Goal: Find specific page/section: Find specific page/section

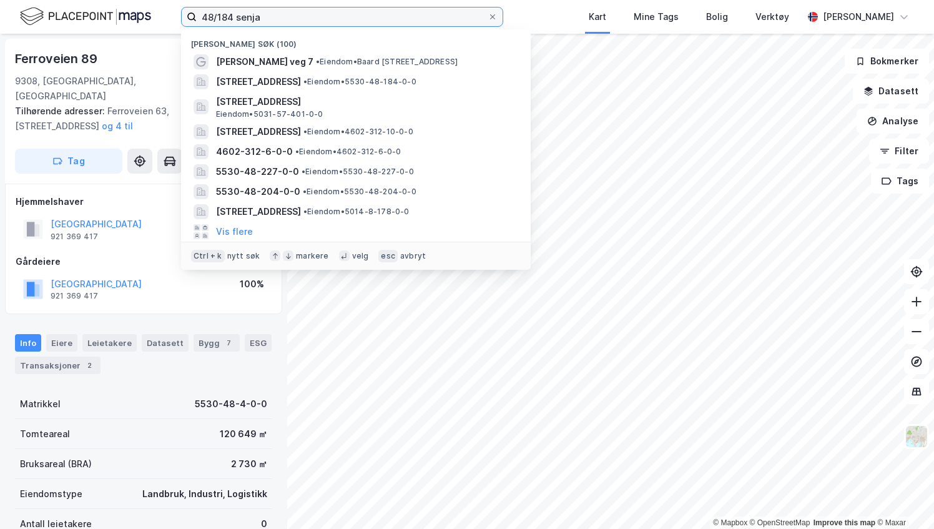
drag, startPoint x: 117, startPoint y: 4, endPoint x: 66, endPoint y: -2, distance: 51.6
click at [66, 0] on html "48/184 senja Nylige søk (100) [PERSON_NAME] veg 7 • Eiendom • [PERSON_NAME][STR…" at bounding box center [467, 264] width 934 height 529
click at [358, 16] on input "48/184 senja" at bounding box center [342, 16] width 291 height 19
click at [338, 17] on input "48/184 senja" at bounding box center [342, 16] width 291 height 19
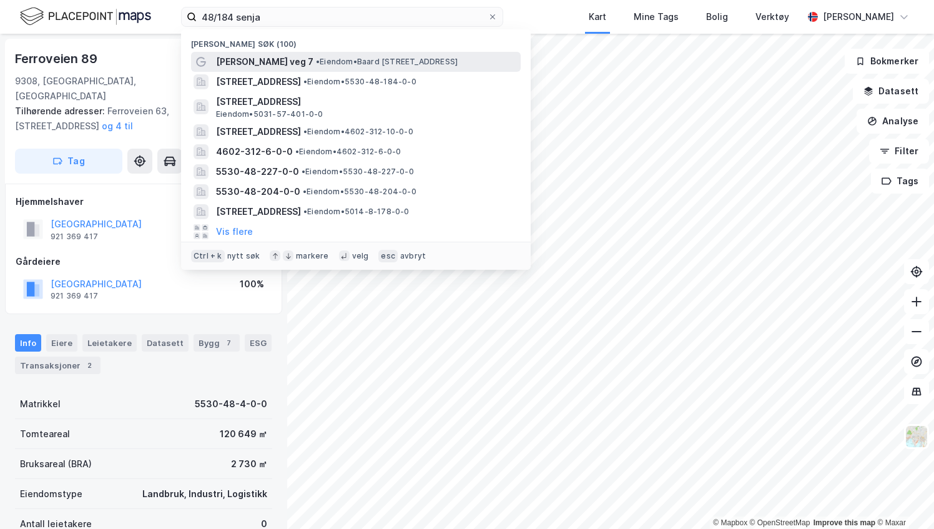
click at [262, 57] on span "[PERSON_NAME] veg 7" at bounding box center [264, 61] width 97 height 15
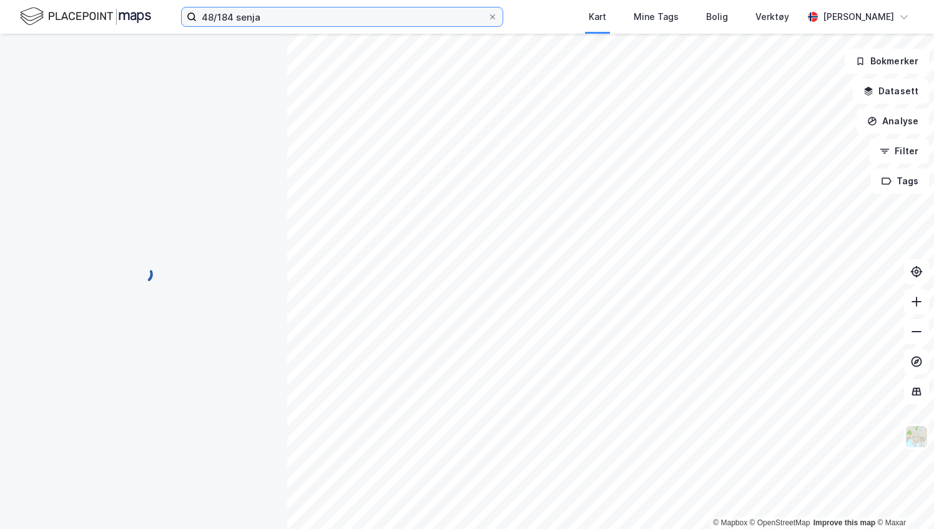
drag, startPoint x: 278, startPoint y: 17, endPoint x: 59, endPoint y: -17, distance: 221.8
click at [59, 0] on html "48/184 senja Kart Mine Tags Bolig Verktøy [PERSON_NAME] © Mapbox © OpenStreetMa…" at bounding box center [467, 264] width 934 height 529
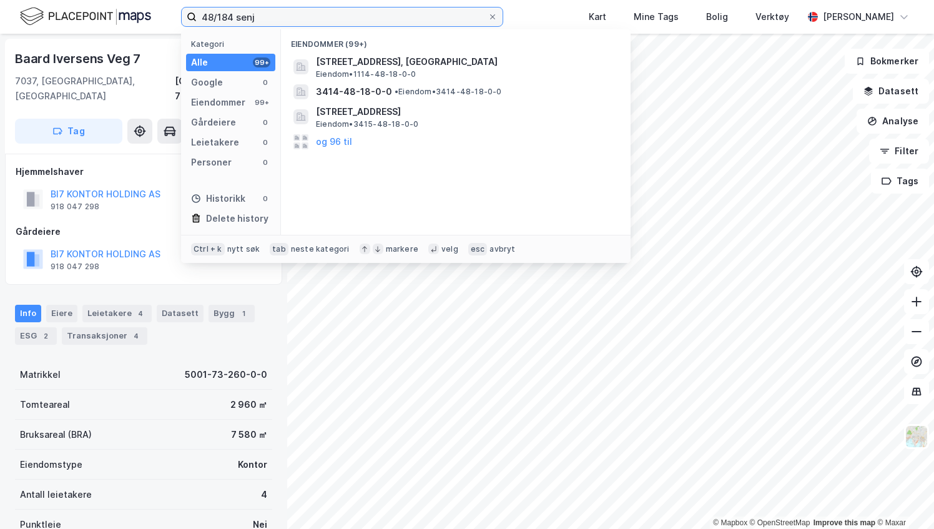
type input "48/184 senja"
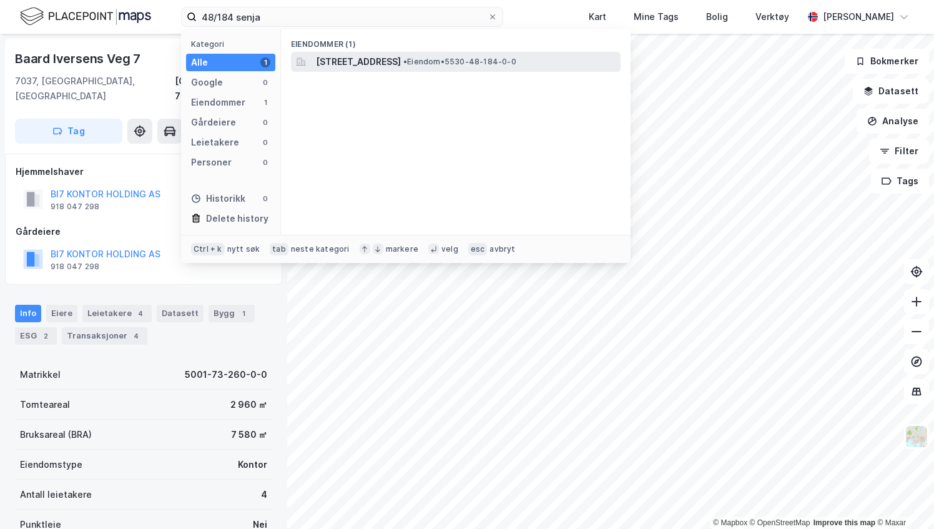
click at [351, 59] on span "[STREET_ADDRESS]" at bounding box center [358, 61] width 85 height 15
